Goal: Information Seeking & Learning: Find specific page/section

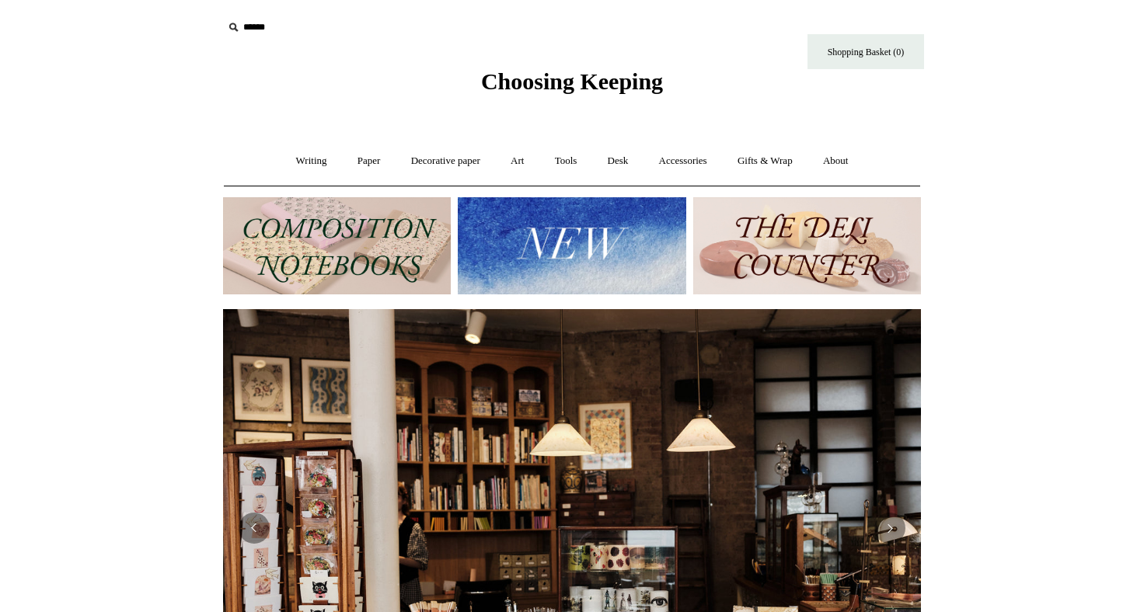
click at [501, 239] on img at bounding box center [572, 245] width 228 height 97
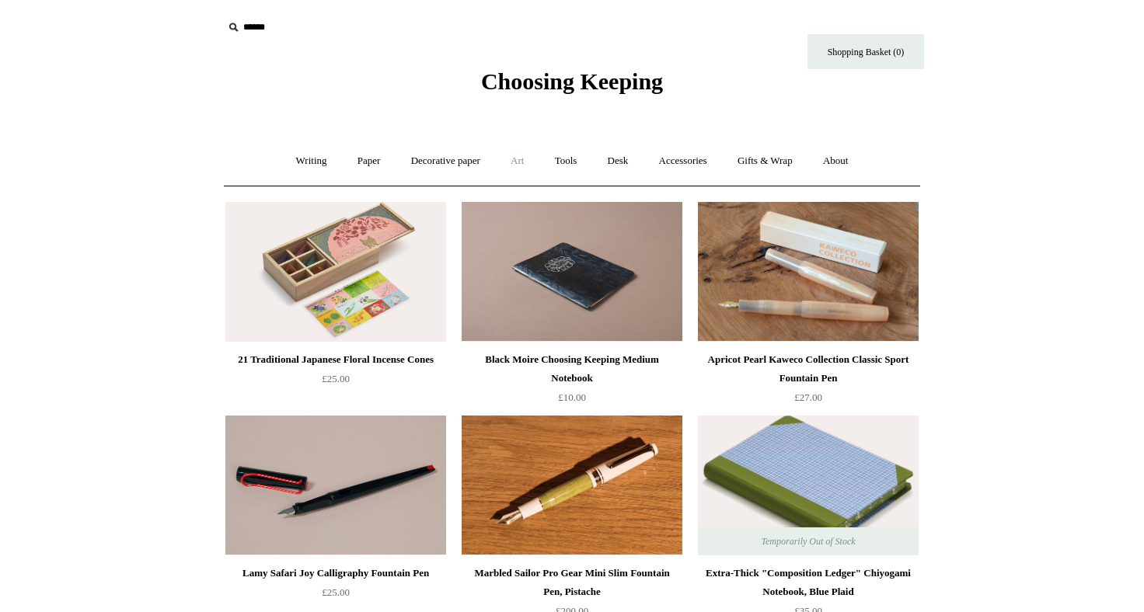
click at [530, 161] on link "Art +" at bounding box center [516, 161] width 41 height 41
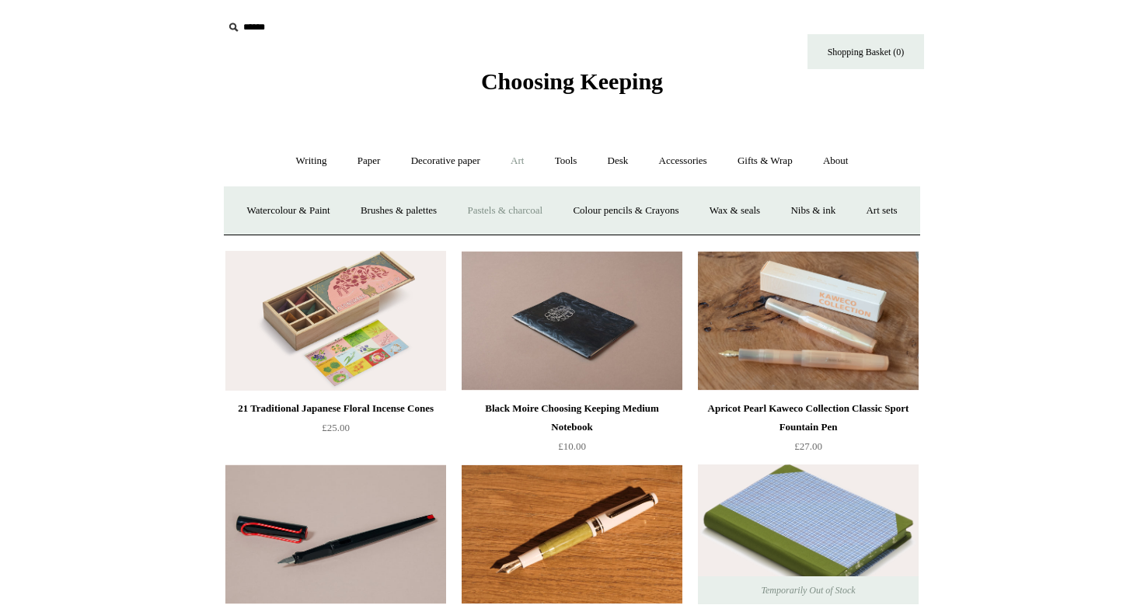
click at [534, 211] on link "Pastels & charcoal" at bounding box center [504, 210] width 103 height 41
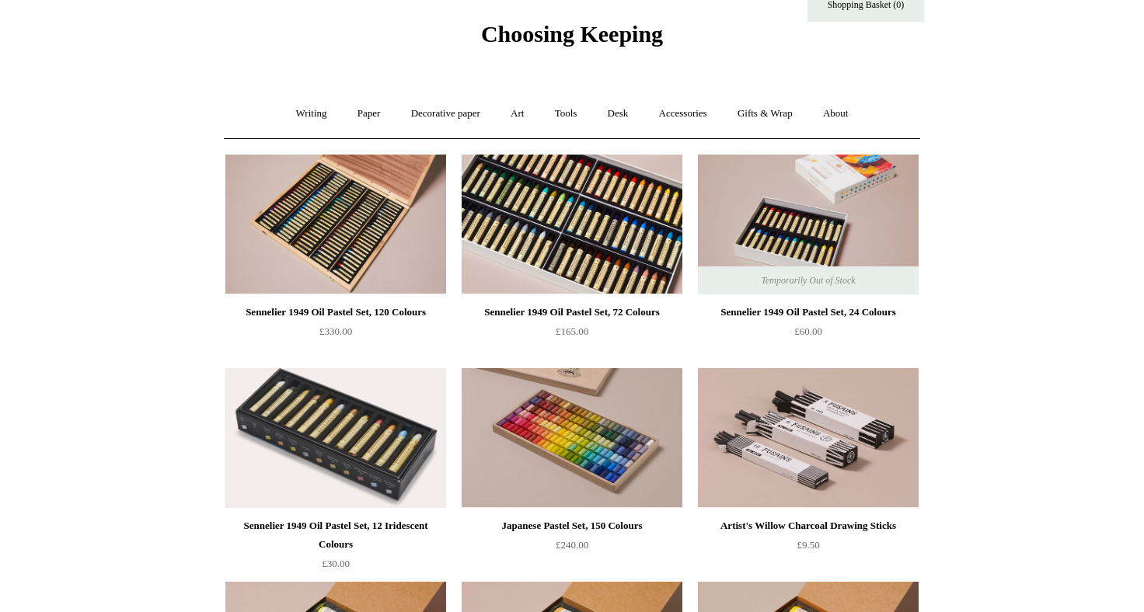
scroll to position [48, 0]
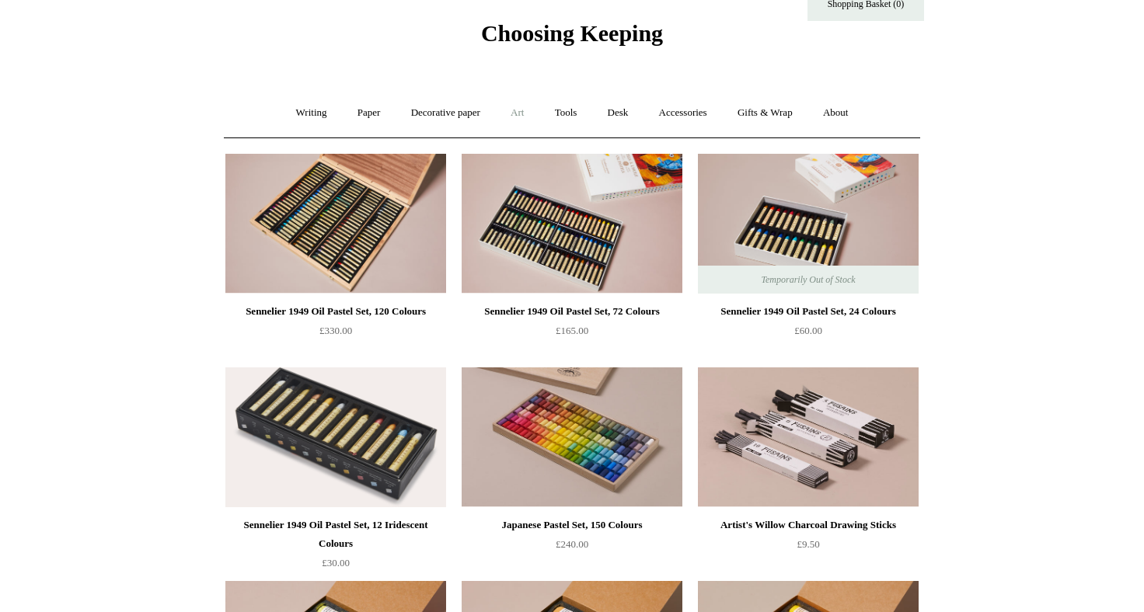
click at [516, 104] on link "Art +" at bounding box center [516, 112] width 41 height 41
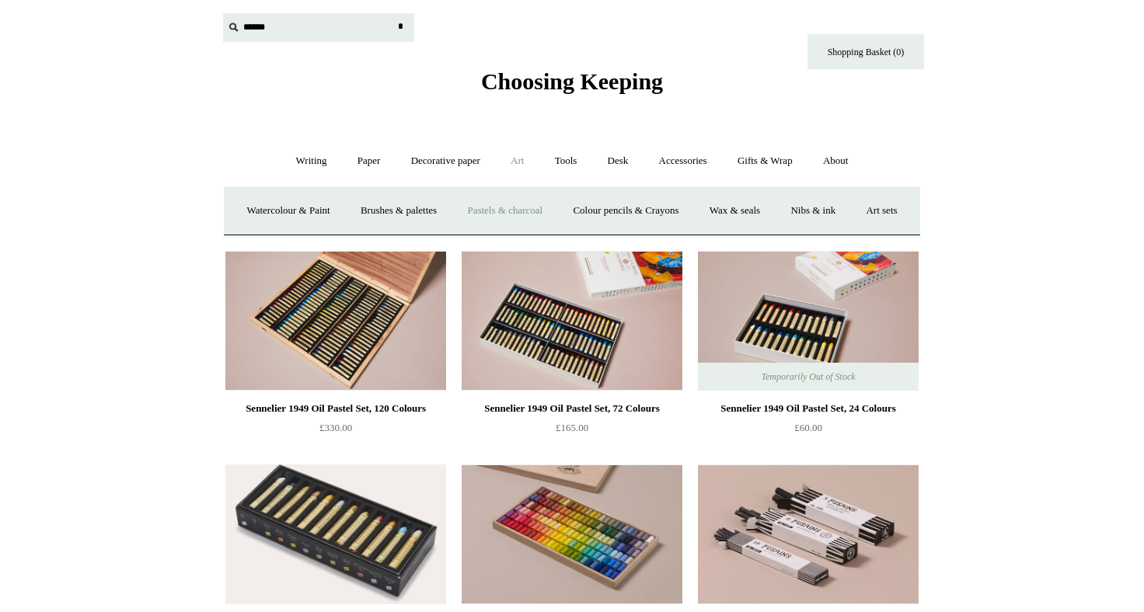
click at [258, 24] on input "text" at bounding box center [318, 27] width 191 height 29
type input "******"
click at [392, 13] on input "*" at bounding box center [400, 26] width 16 height 27
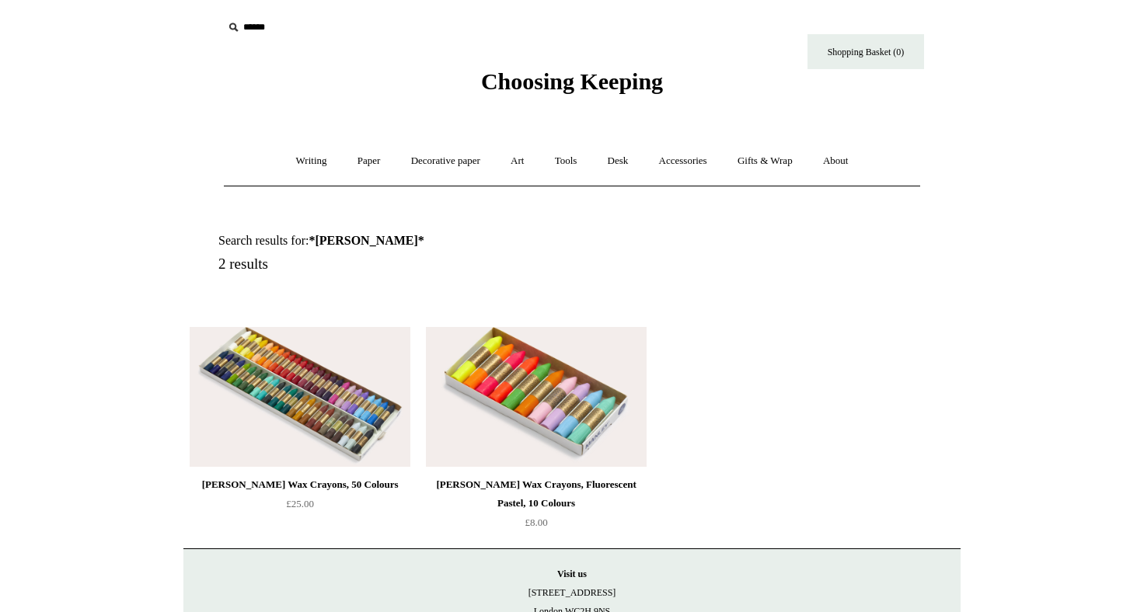
click at [315, 386] on img at bounding box center [300, 397] width 221 height 140
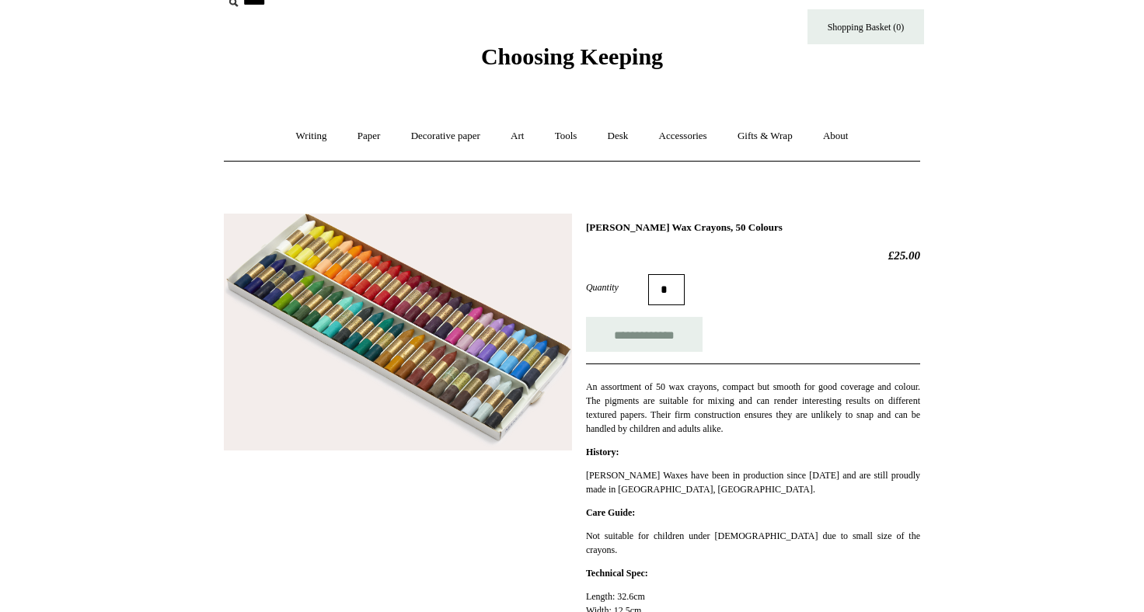
scroll to position [27, 0]
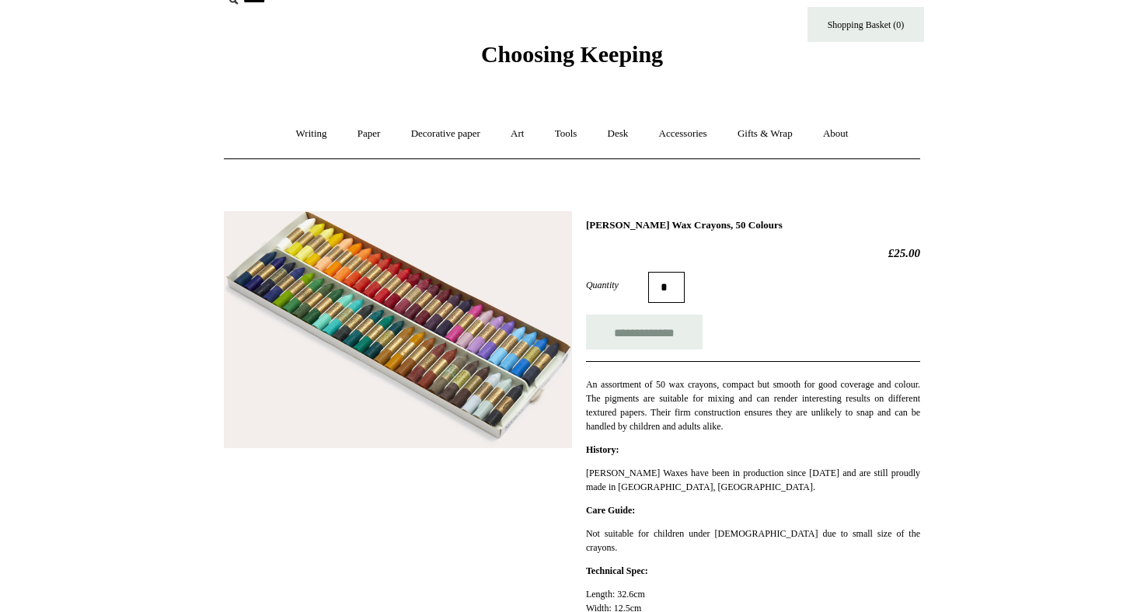
click at [371, 341] on img at bounding box center [398, 330] width 348 height 238
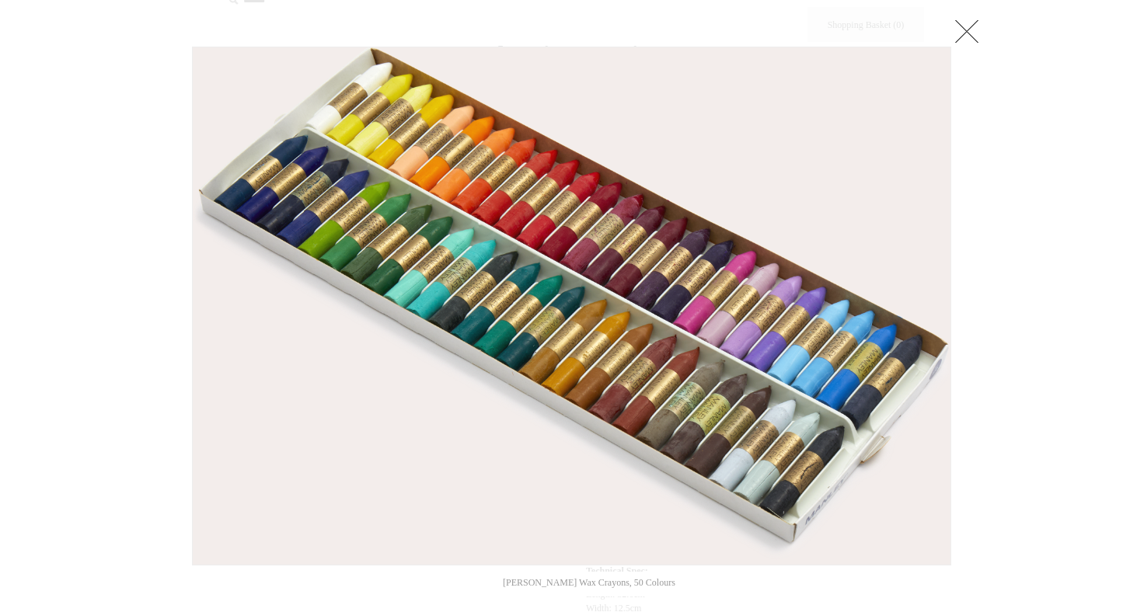
click at [980, 34] on link at bounding box center [966, 31] width 31 height 31
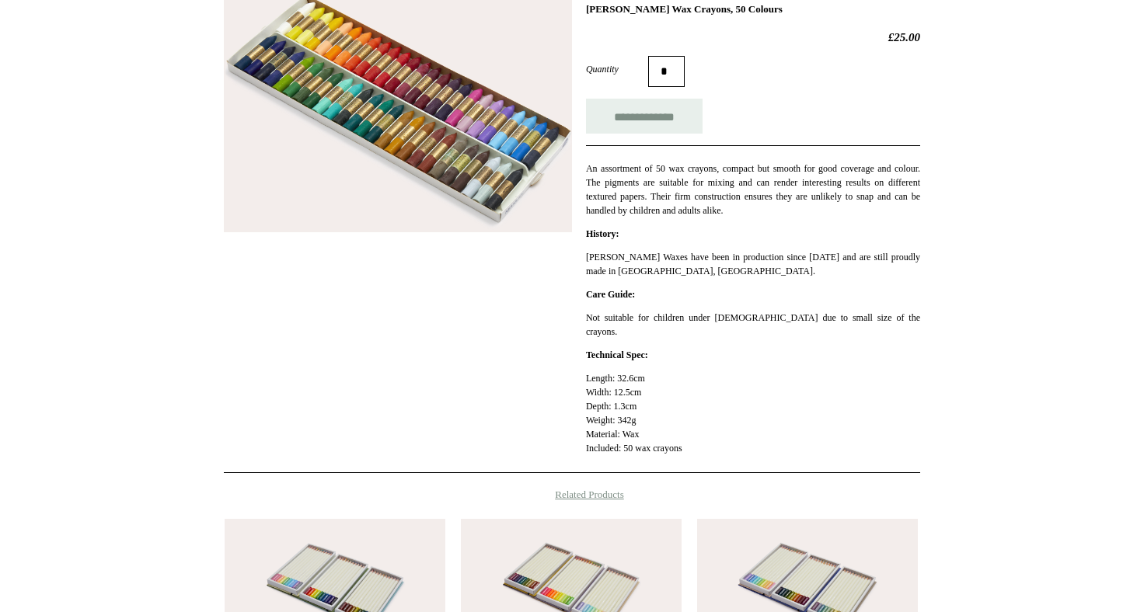
scroll to position [0, 0]
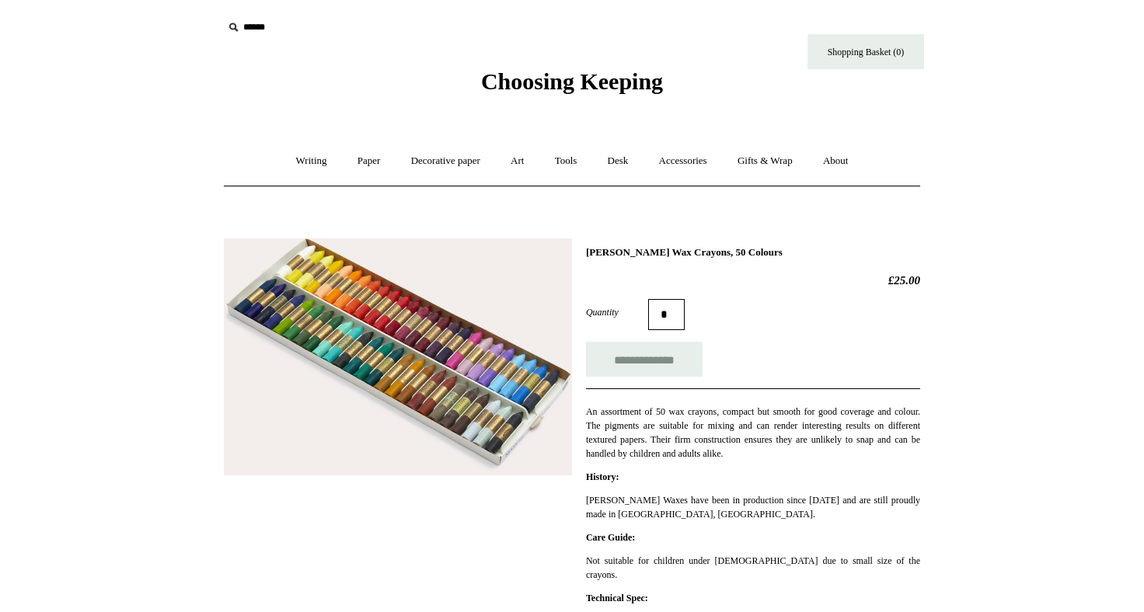
click at [262, 32] on input "text" at bounding box center [318, 27] width 191 height 29
type input "**********"
click at [392, 13] on input "*" at bounding box center [400, 26] width 16 height 27
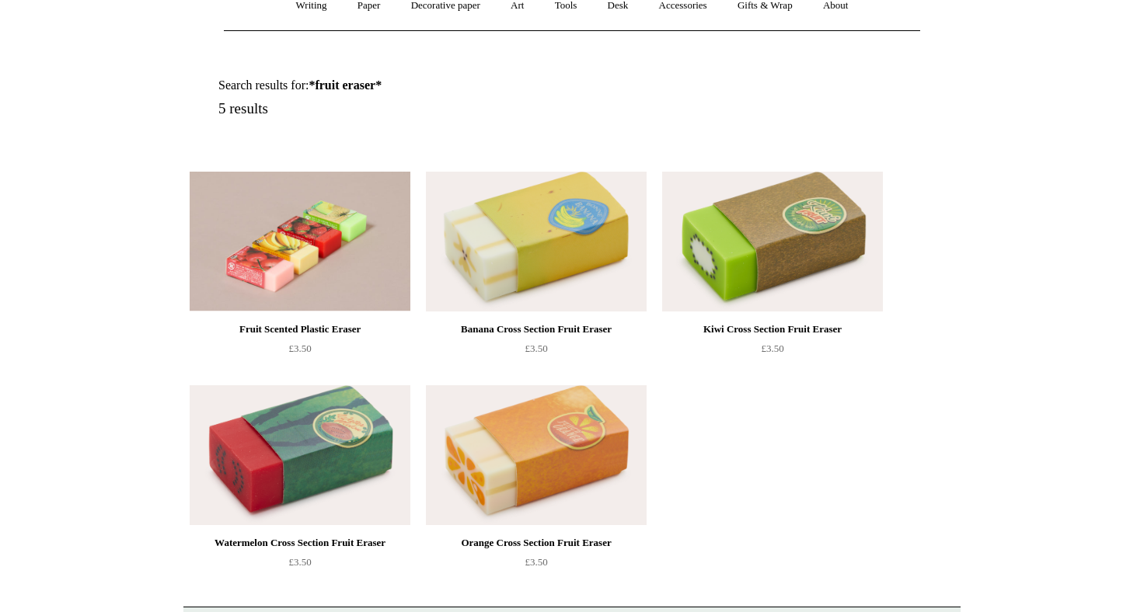
scroll to position [164, 0]
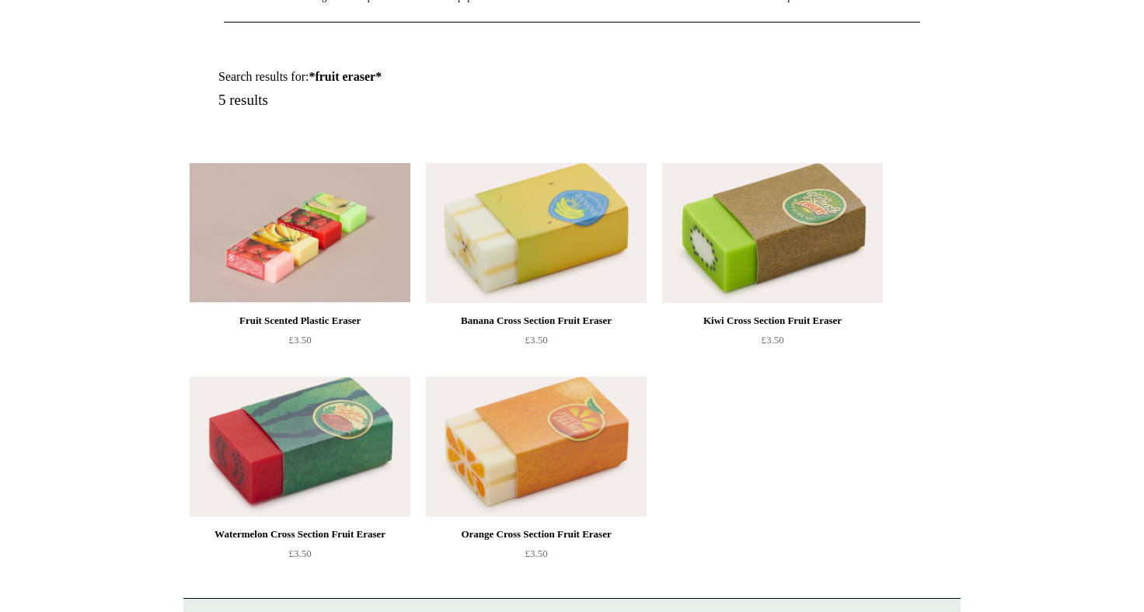
click at [312, 446] on img at bounding box center [300, 447] width 221 height 140
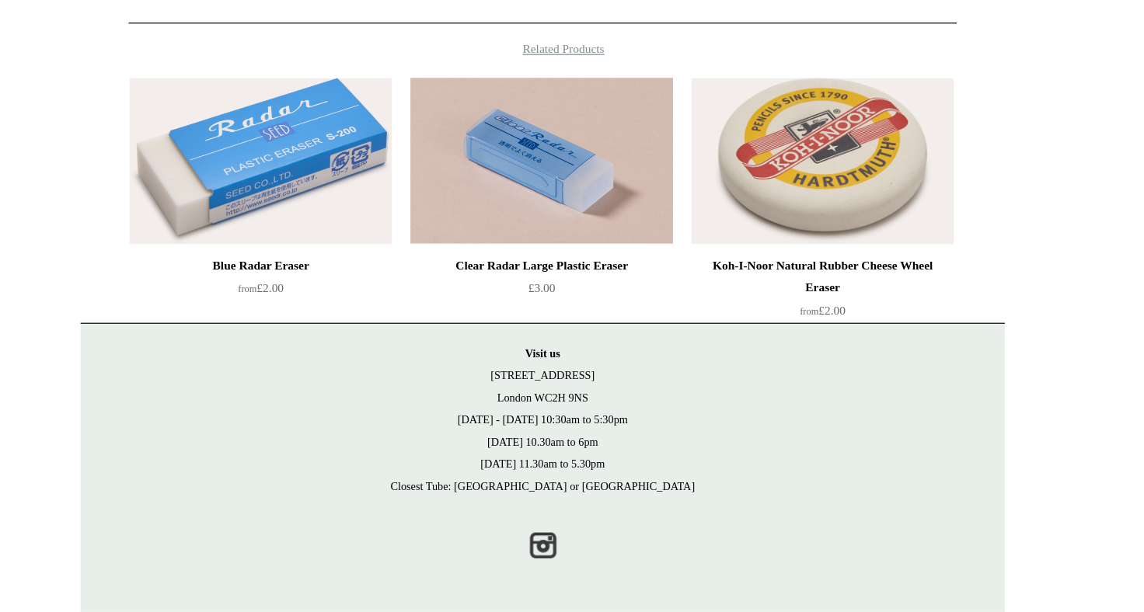
scroll to position [525, 0]
